Goal: Transaction & Acquisition: Purchase product/service

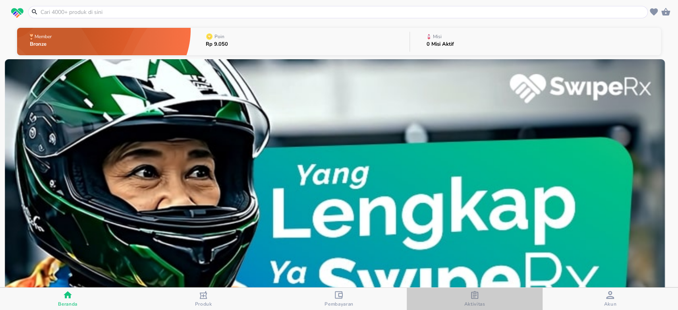
click at [470, 299] on div "Aktivitas" at bounding box center [474, 299] width 21 height 16
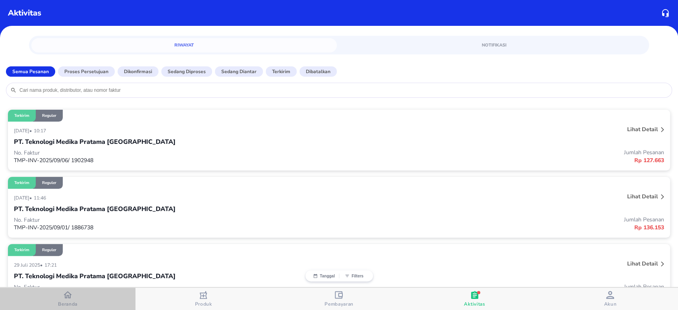
click at [70, 297] on icon "button" at bounding box center [68, 294] width 8 height 7
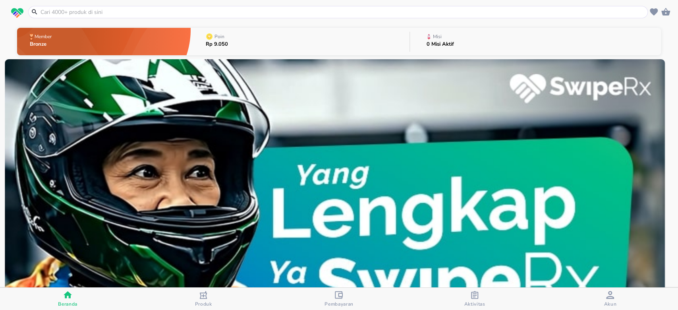
click at [165, 11] on input "text" at bounding box center [343, 12] width 606 height 8
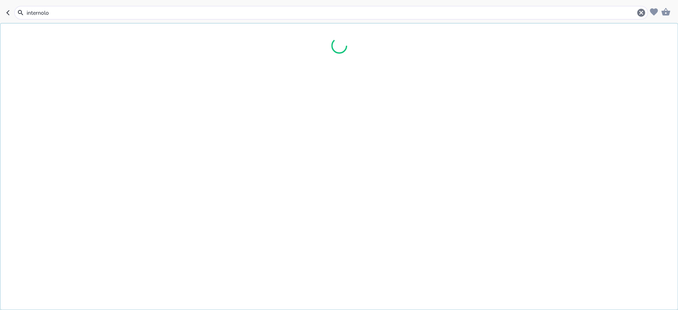
type input "internolol"
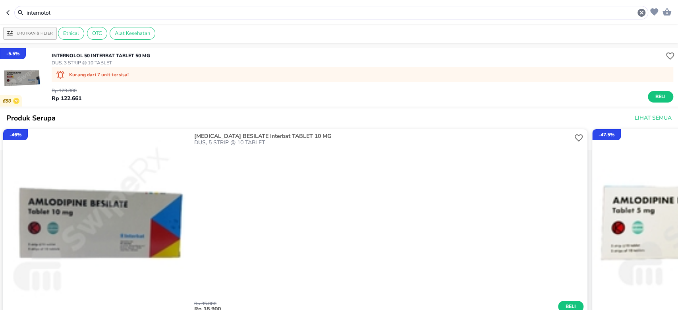
click at [165, 11] on input "internolol" at bounding box center [331, 13] width 611 height 8
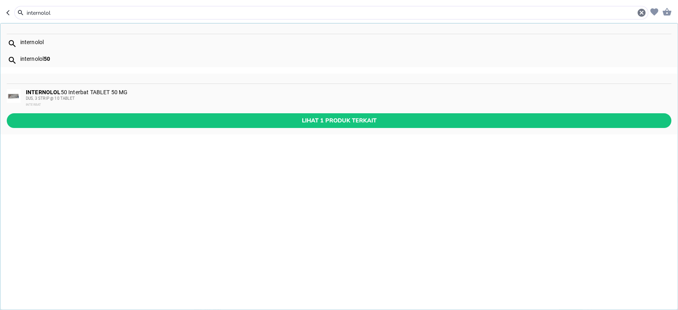
click at [52, 56] on div "internolol 50" at bounding box center [345, 59] width 651 height 6
type input "internolol 50"
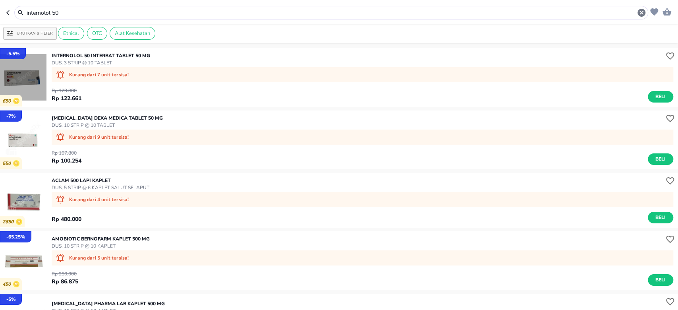
click at [31, 79] on img "button" at bounding box center [23, 77] width 46 height 46
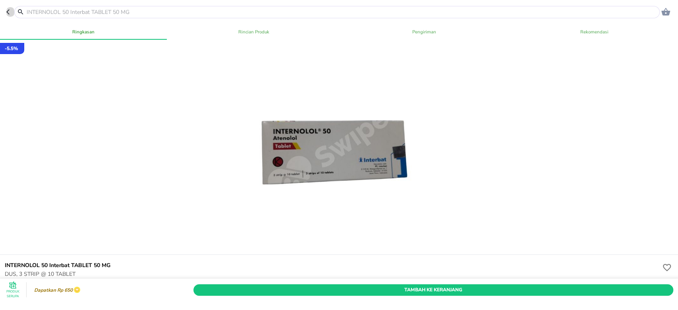
click at [9, 10] on icon "button" at bounding box center [9, 12] width 6 height 6
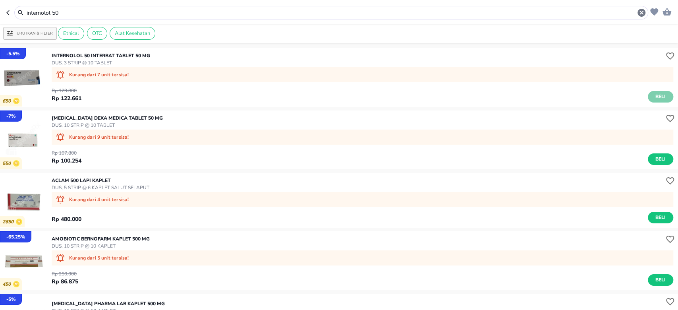
click at [654, 95] on span "Beli" at bounding box center [661, 97] width 14 height 8
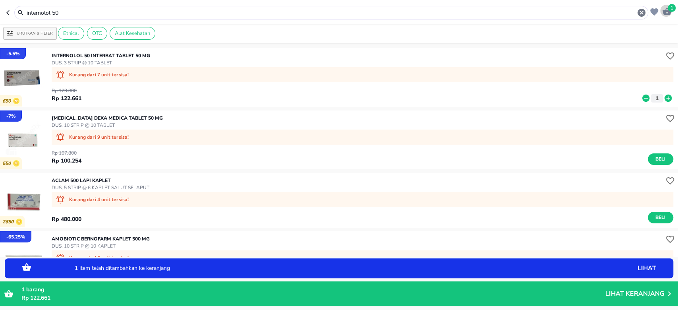
click at [668, 10] on span "1" at bounding box center [672, 8] width 8 height 8
